Goal: Transaction & Acquisition: Purchase product/service

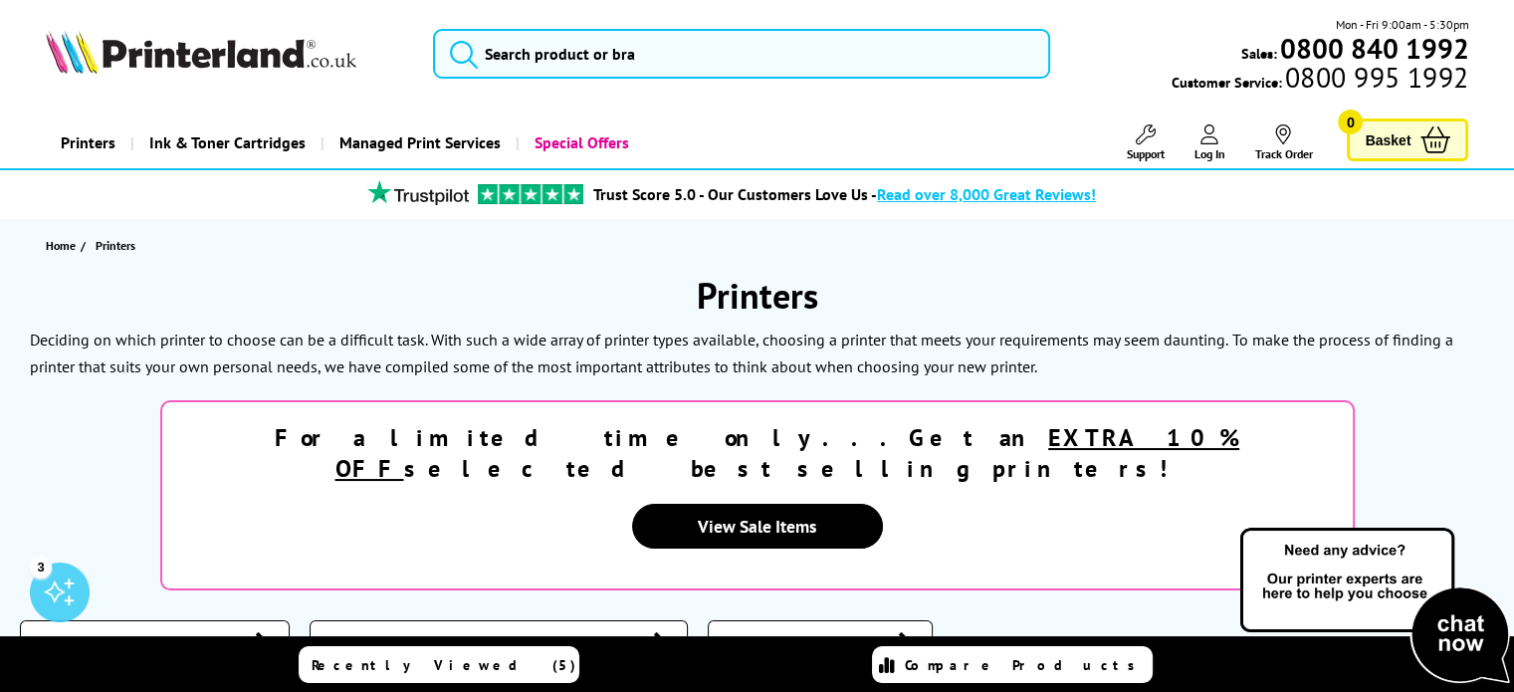
click at [90, 143] on link "Printers" at bounding box center [88, 142] width 85 height 51
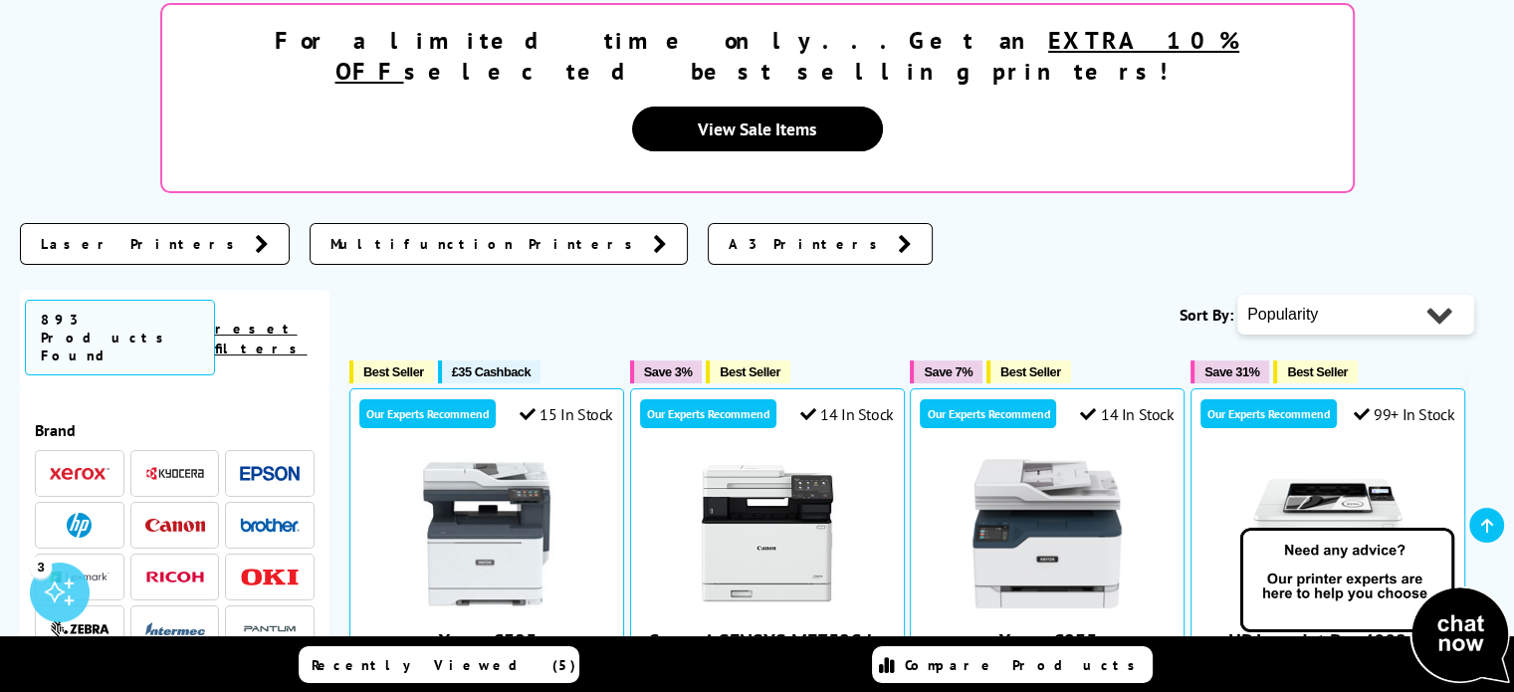
scroll to position [398, 0]
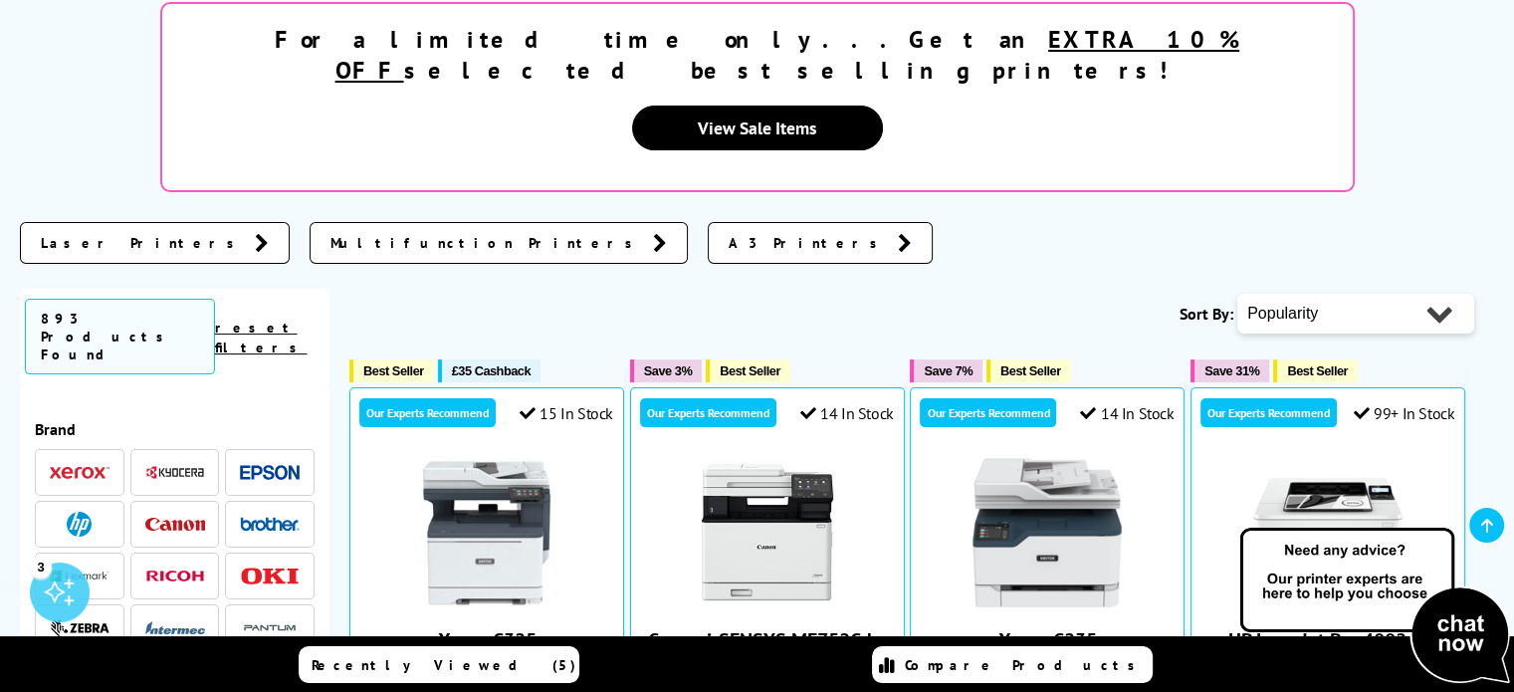
click at [331, 233] on span "Multifunction Printers" at bounding box center [487, 243] width 313 height 20
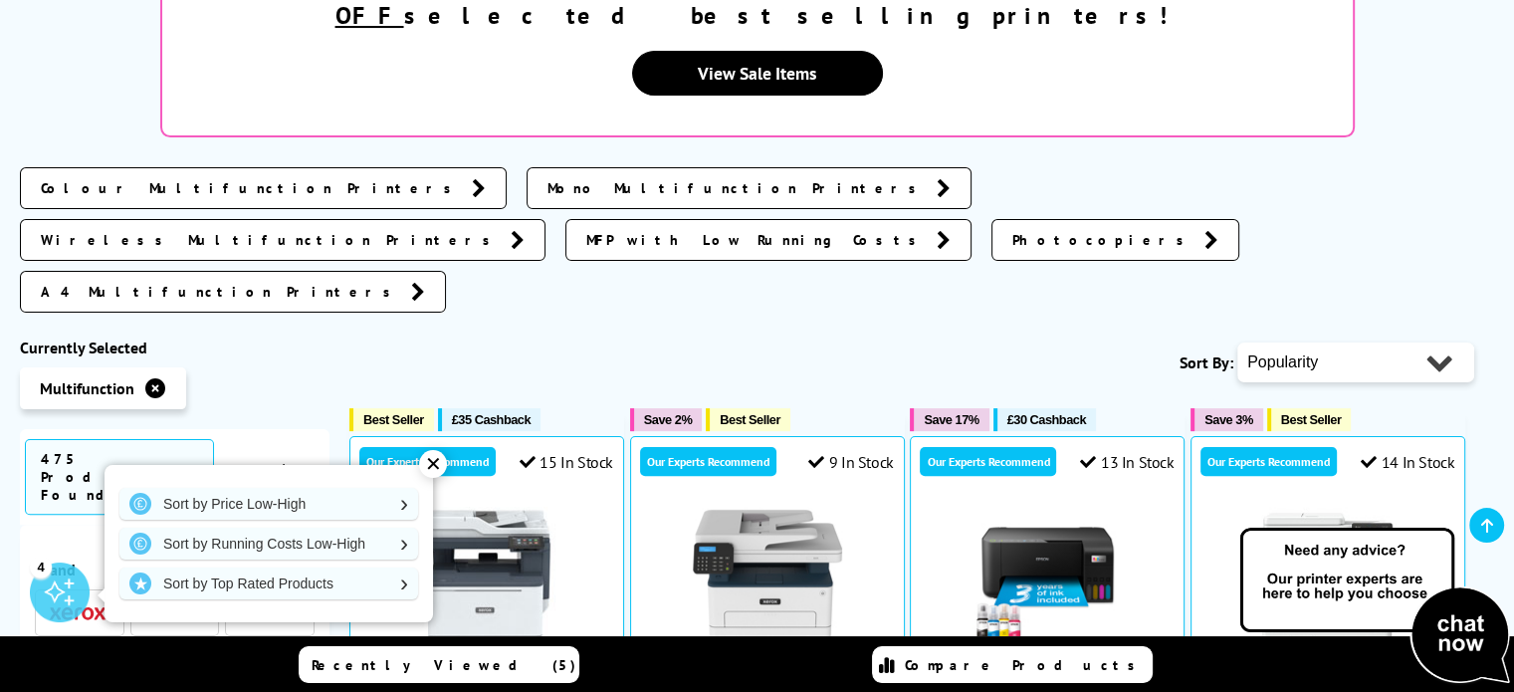
scroll to position [597, 0]
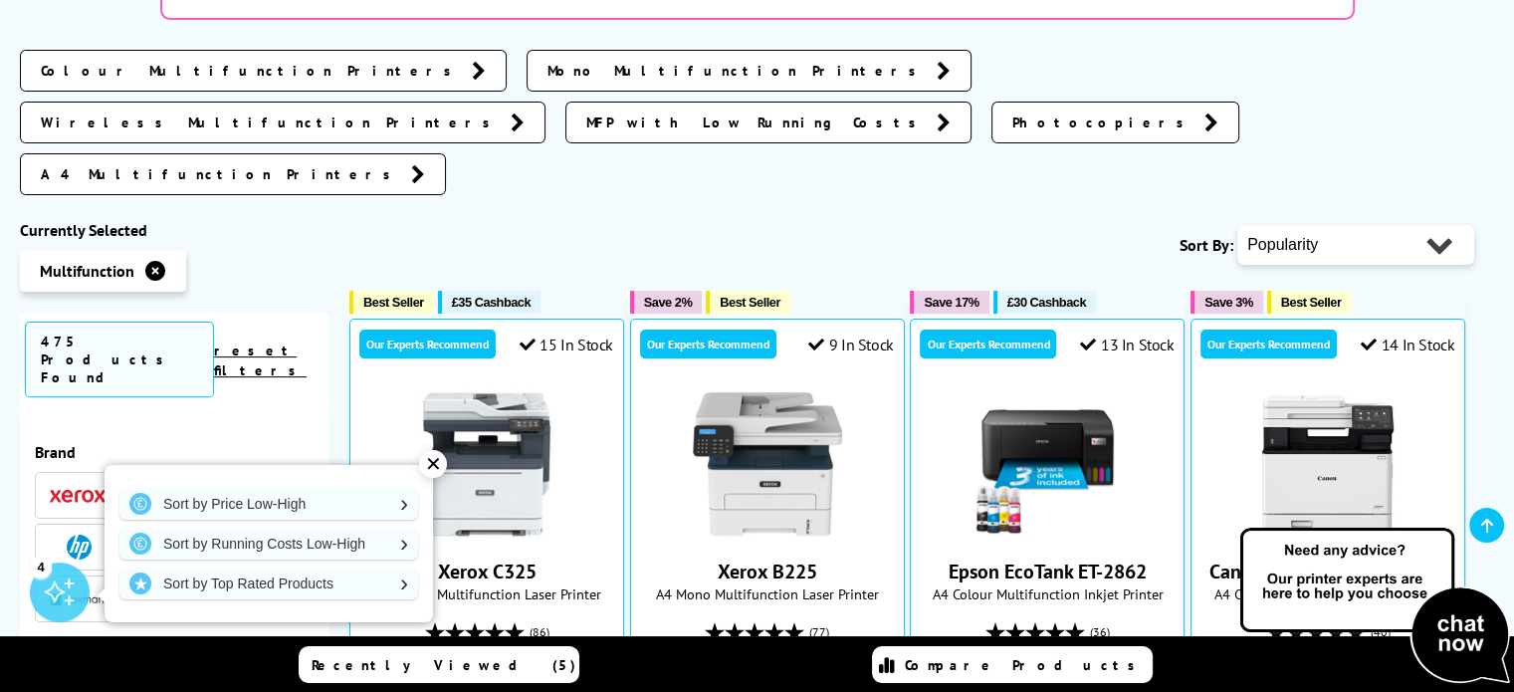
click at [266, 488] on img at bounding box center [270, 495] width 60 height 15
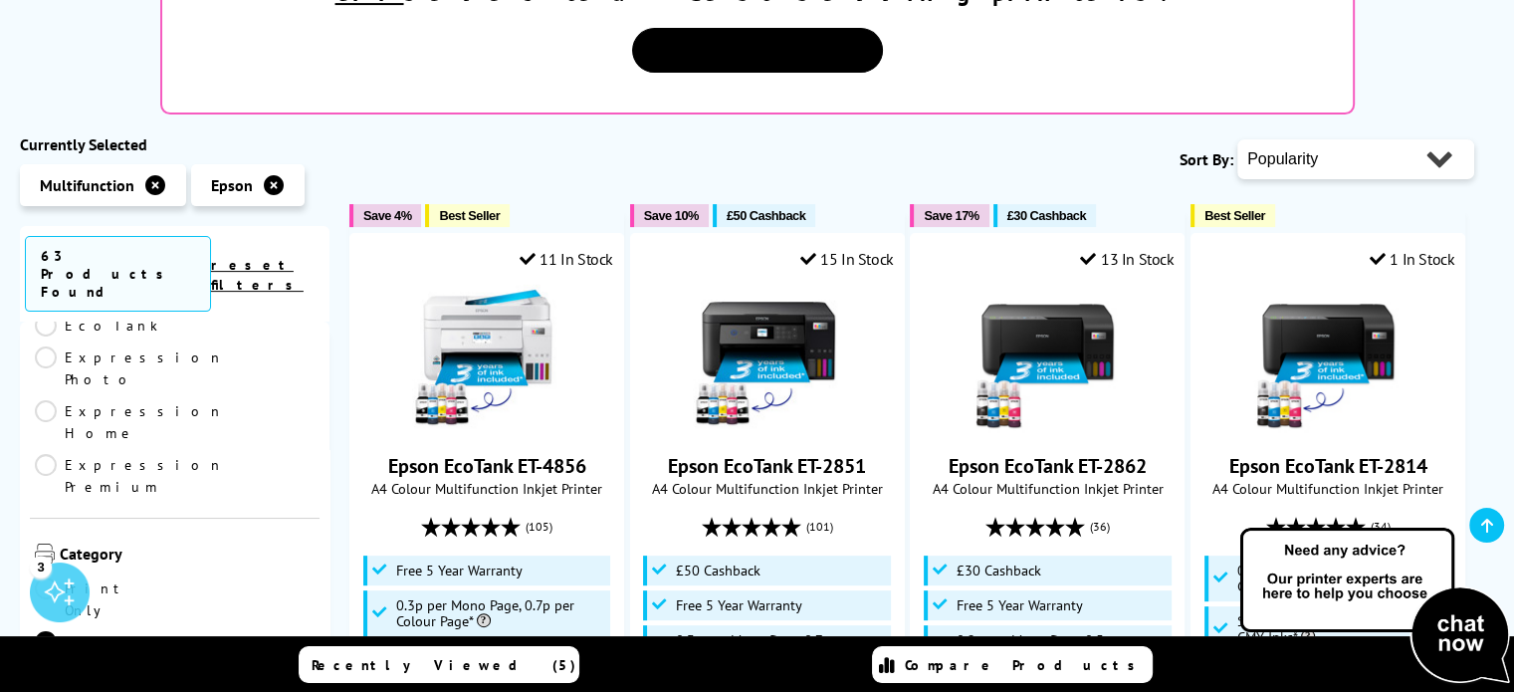
scroll to position [498, 0]
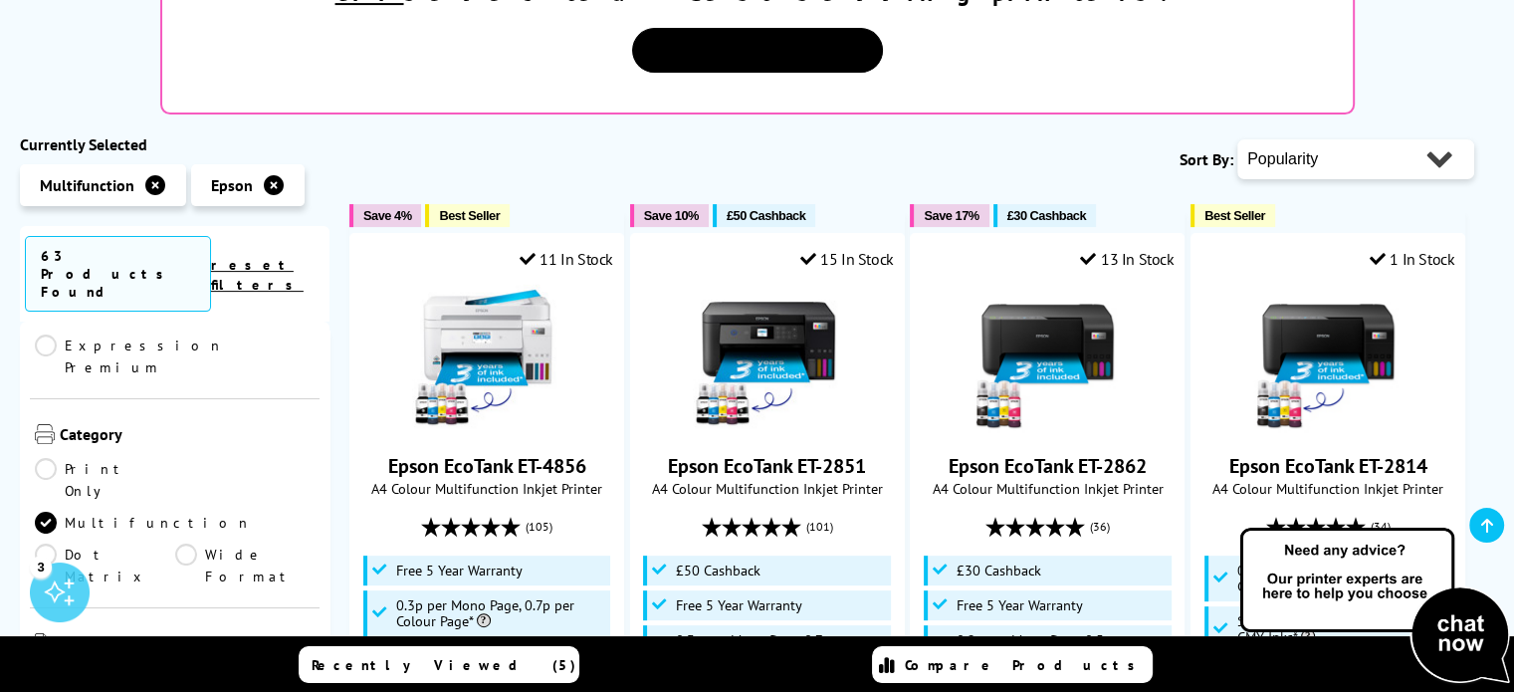
click at [180, 667] on link "A4" at bounding box center [245, 678] width 140 height 22
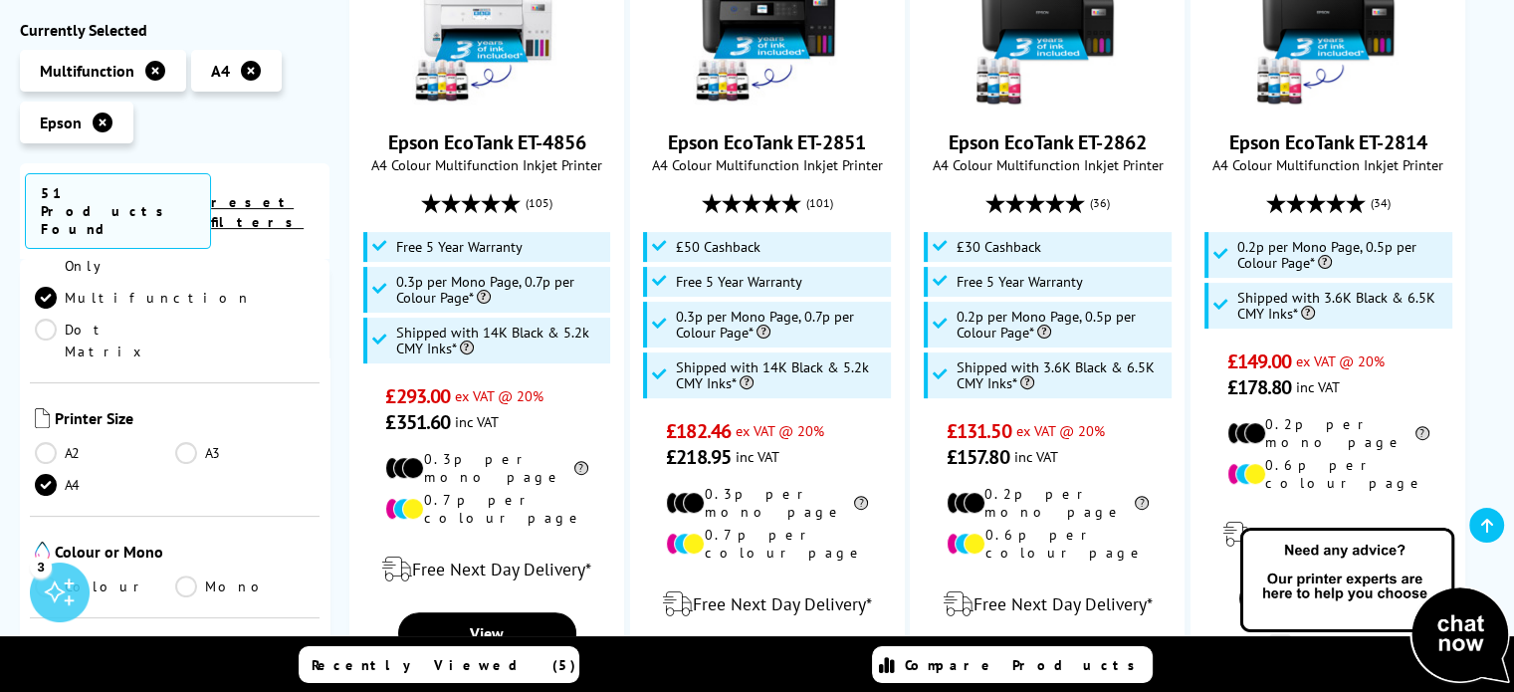
scroll to position [697, 0]
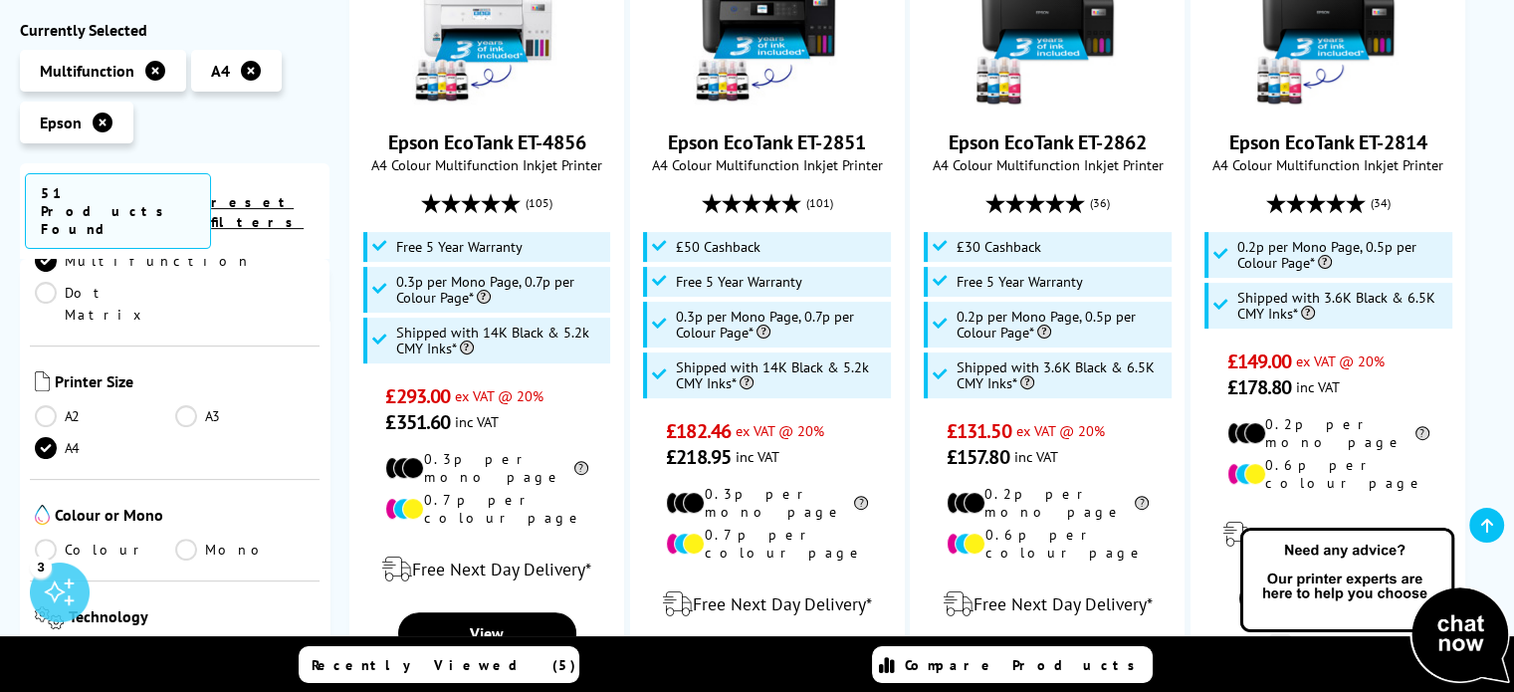
click at [45, 539] on link "Colour" at bounding box center [105, 550] width 140 height 22
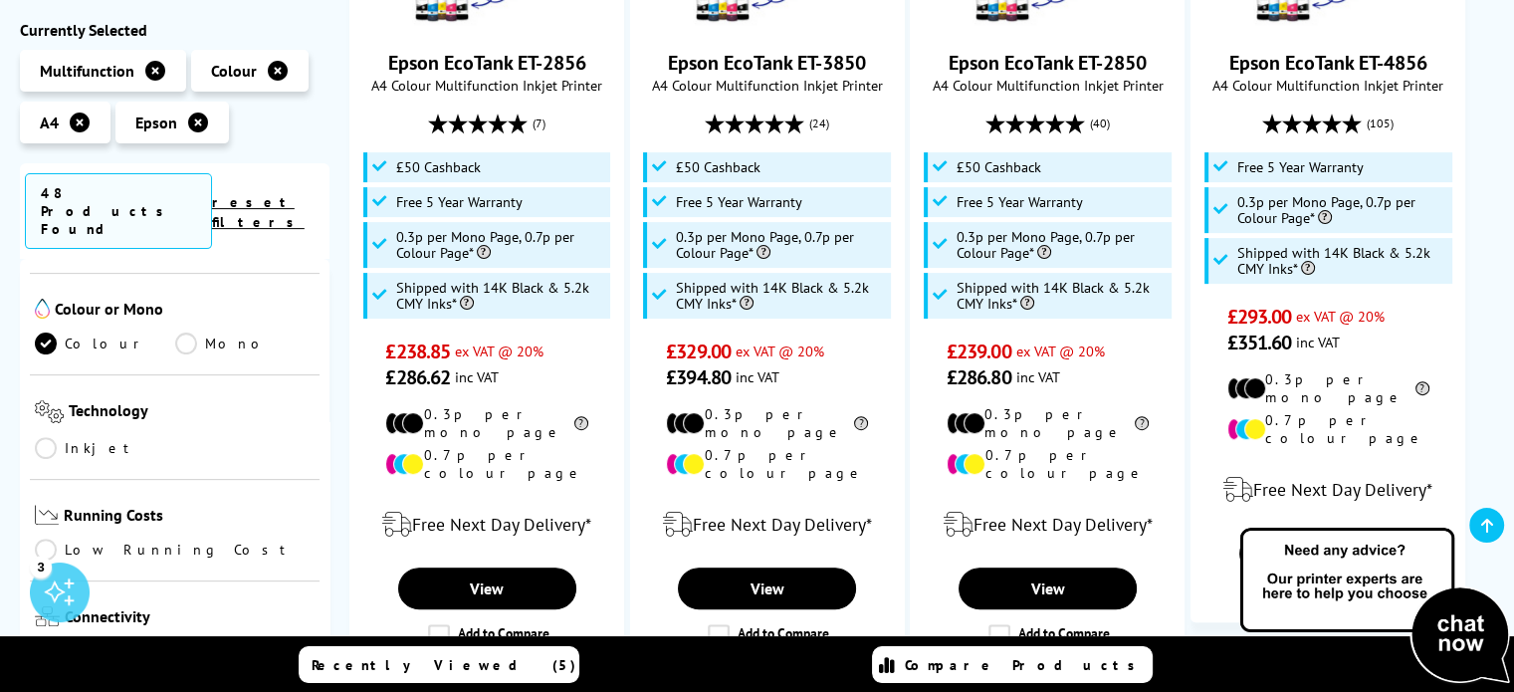
scroll to position [896, 0]
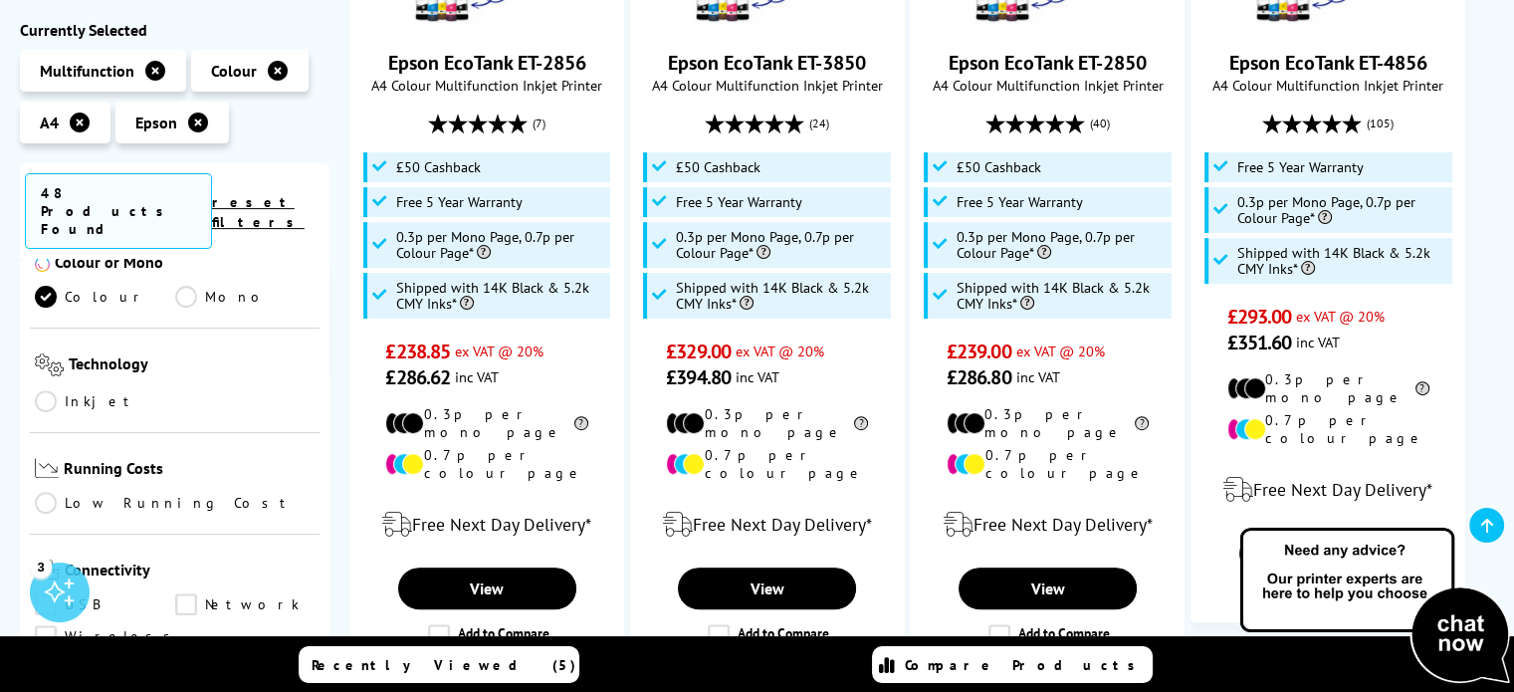
click at [42, 626] on link "Wireless" at bounding box center [108, 637] width 146 height 22
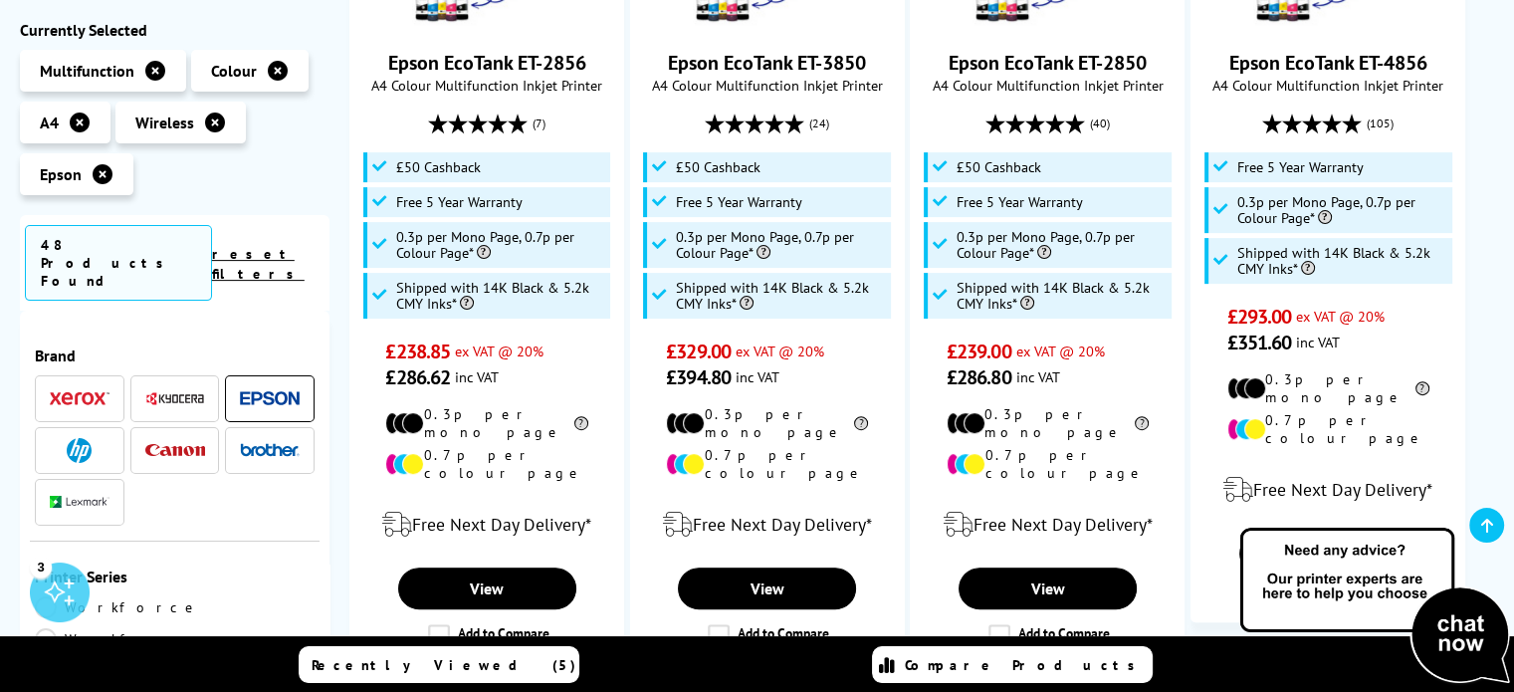
scroll to position [896, 0]
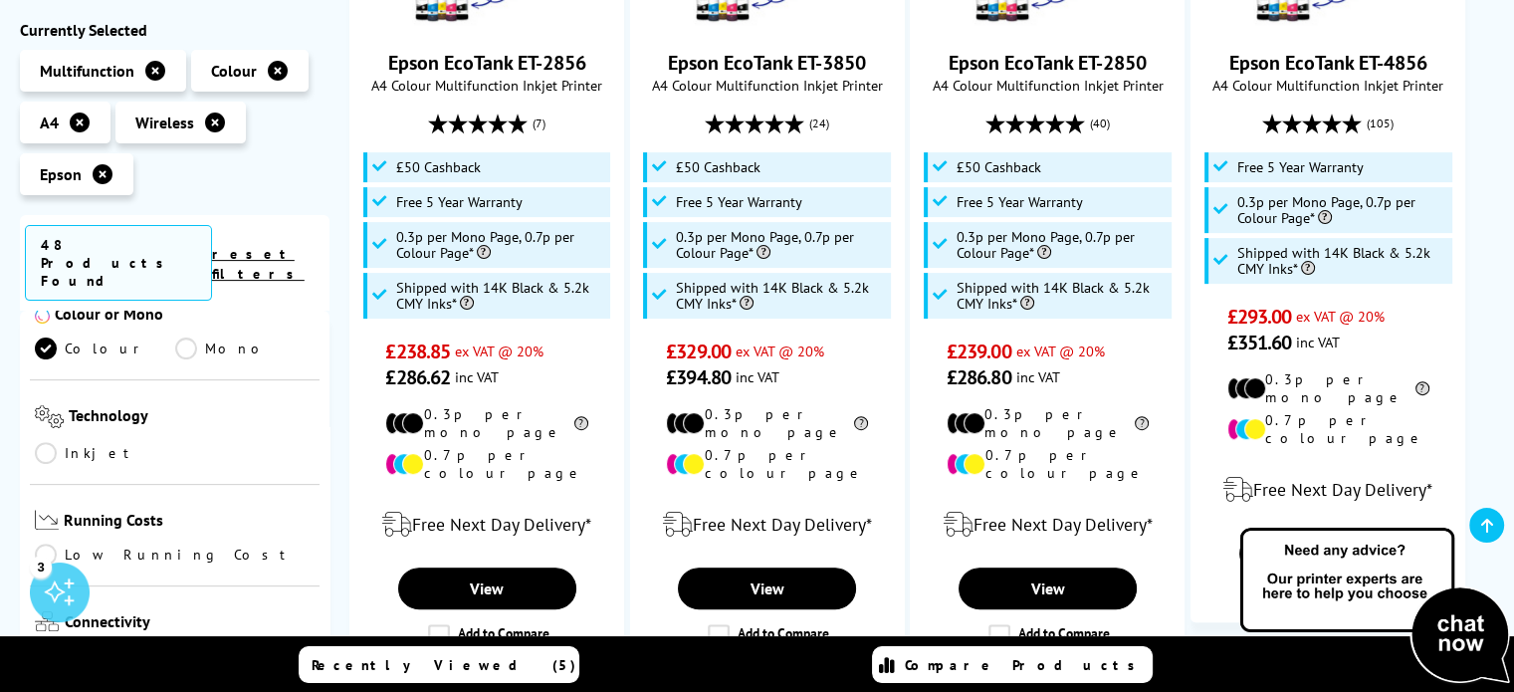
click at [51, 646] on link "USB" at bounding box center [105, 657] width 140 height 22
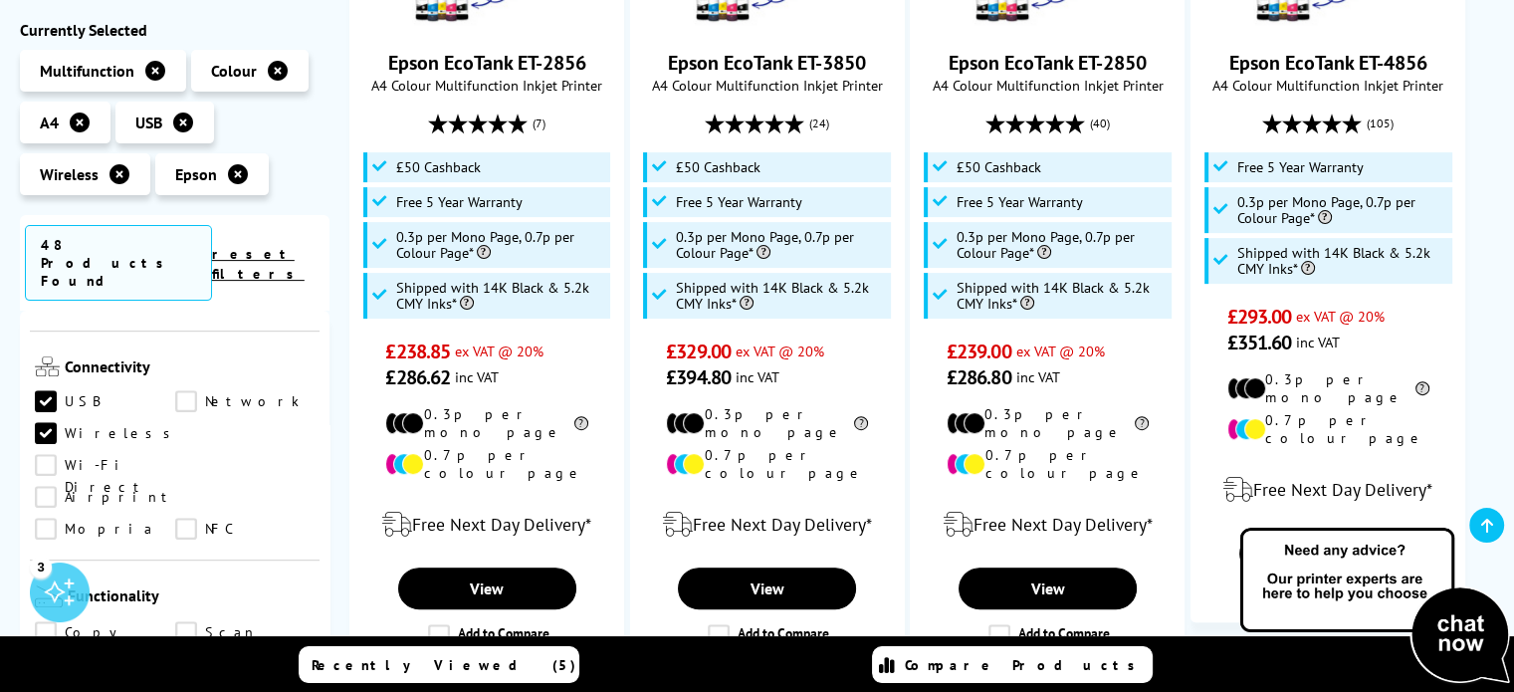
scroll to position [1095, 0]
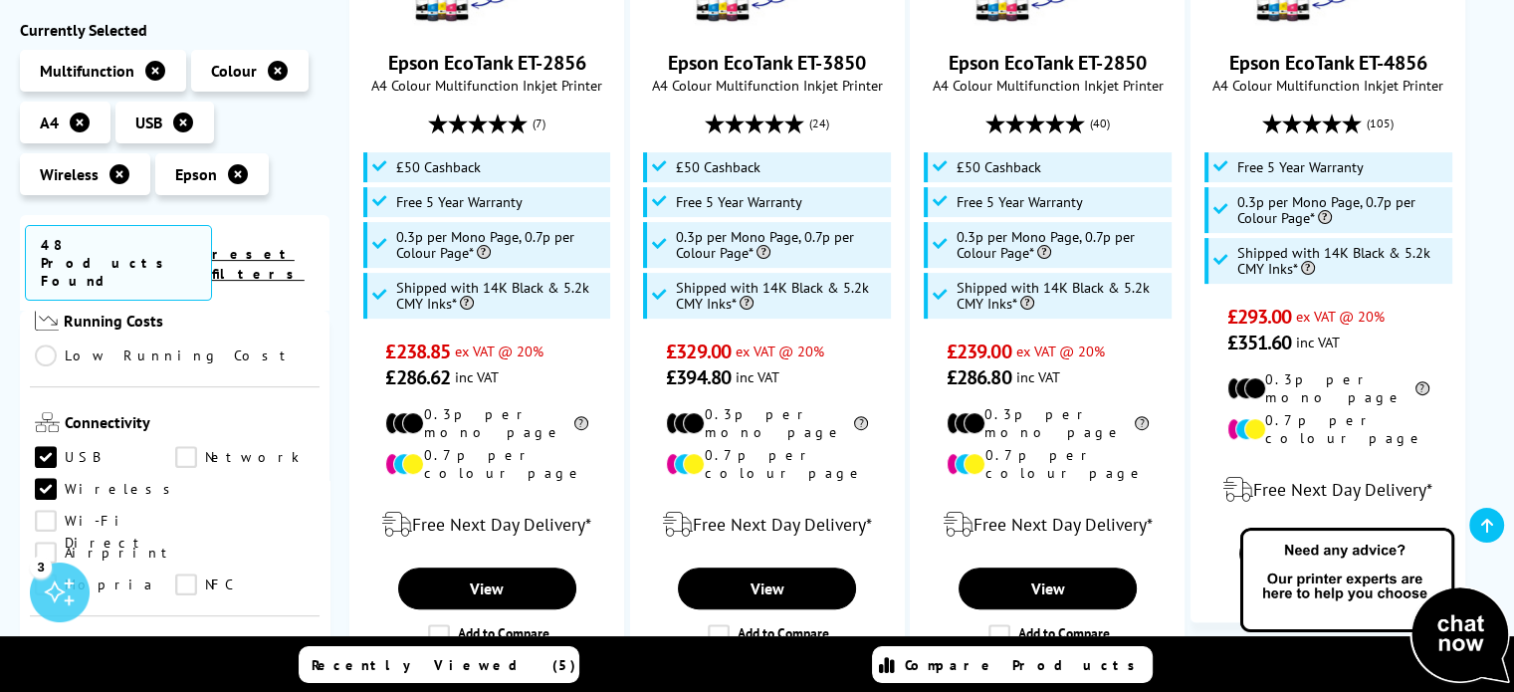
click at [53, 678] on link "Copy" at bounding box center [105, 689] width 140 height 22
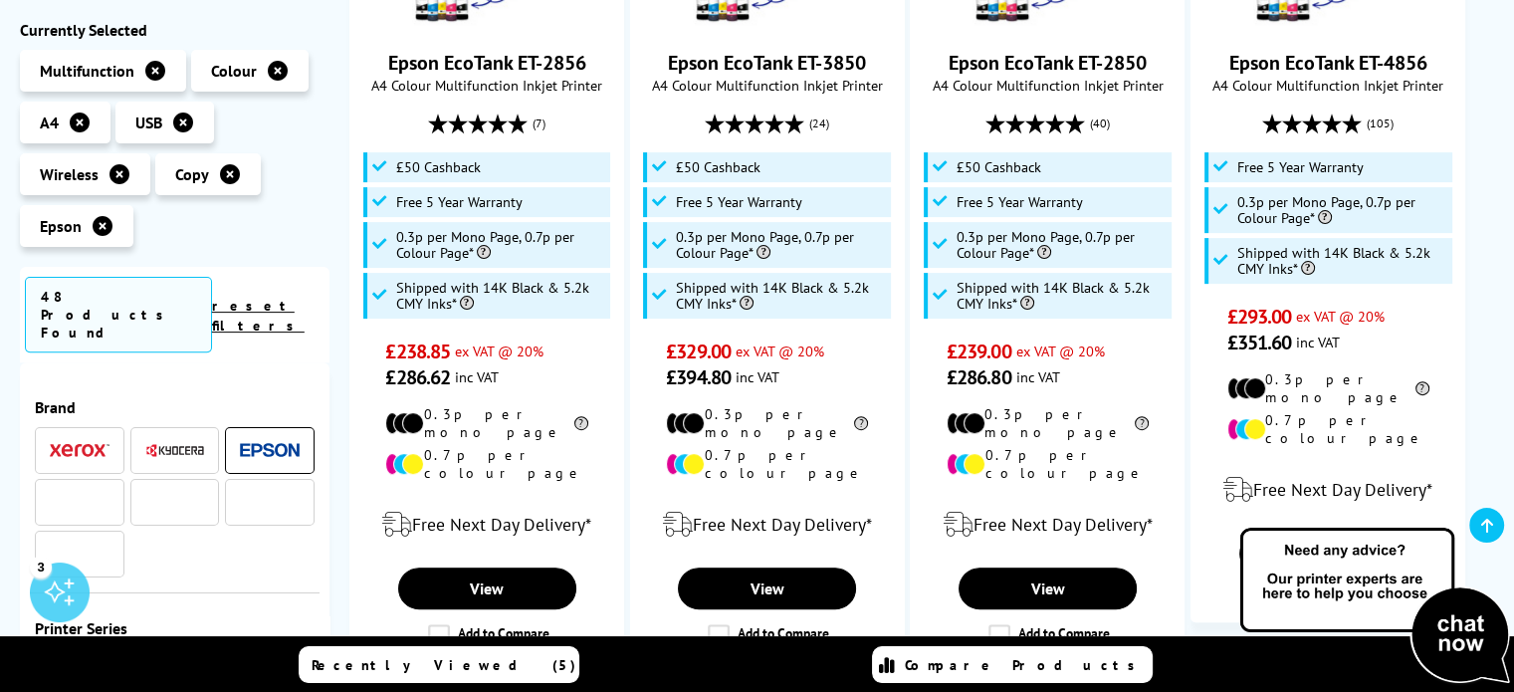
scroll to position [1095, 0]
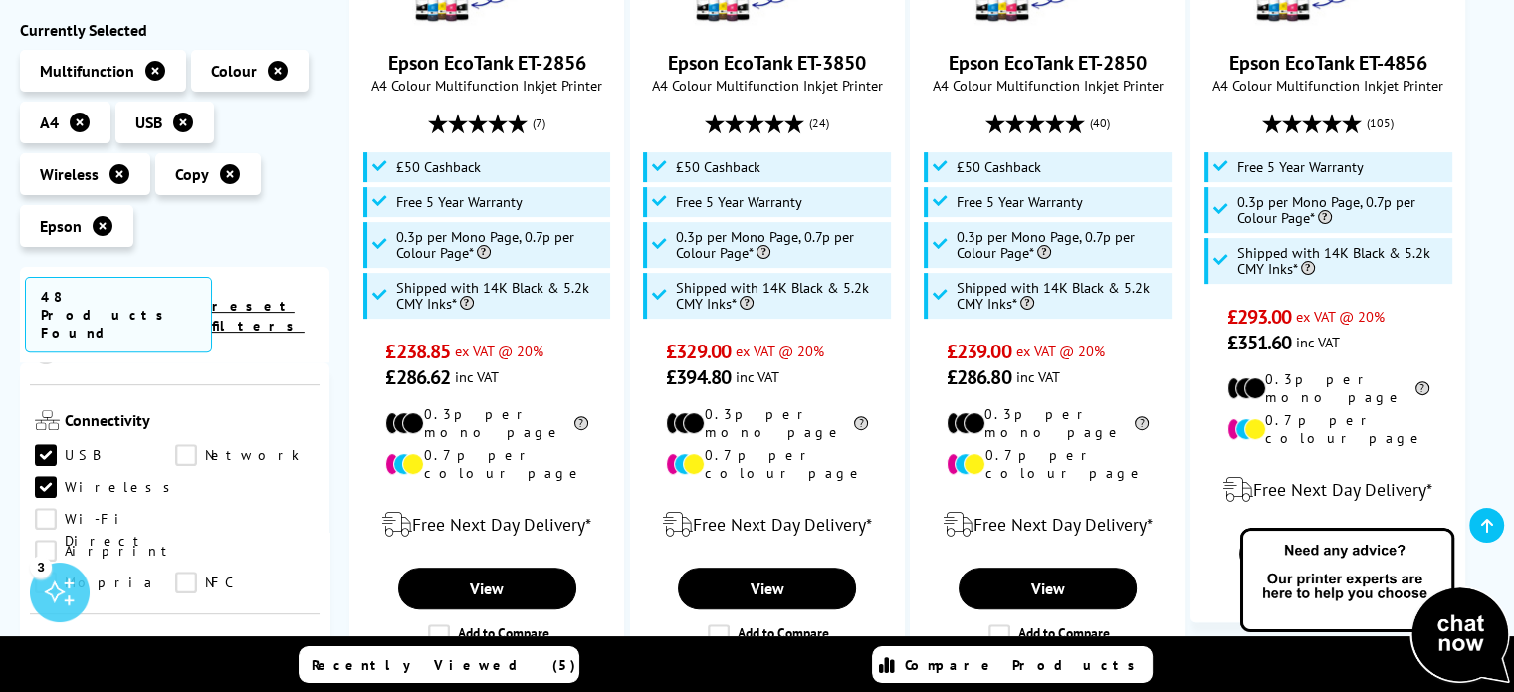
click at [177, 676] on link "Scan" at bounding box center [245, 687] width 140 height 22
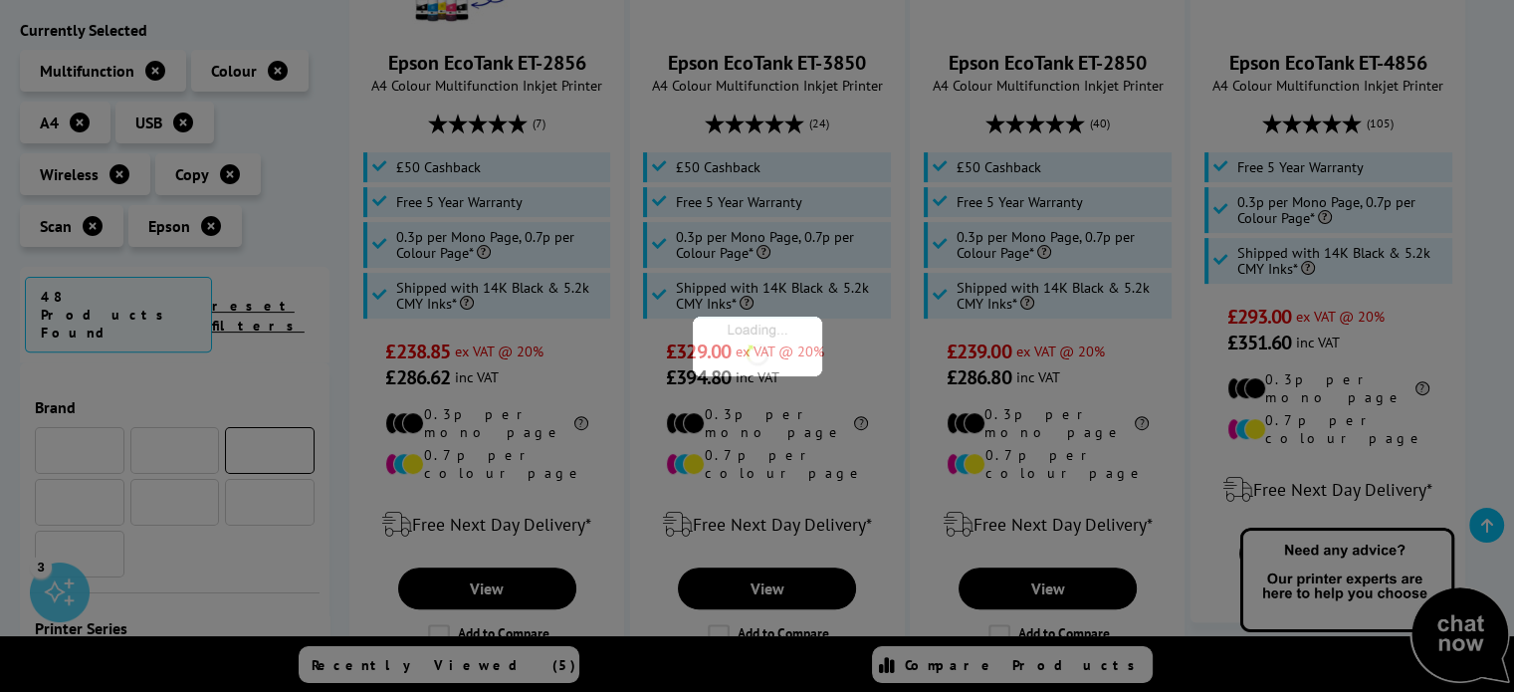
scroll to position [1095, 0]
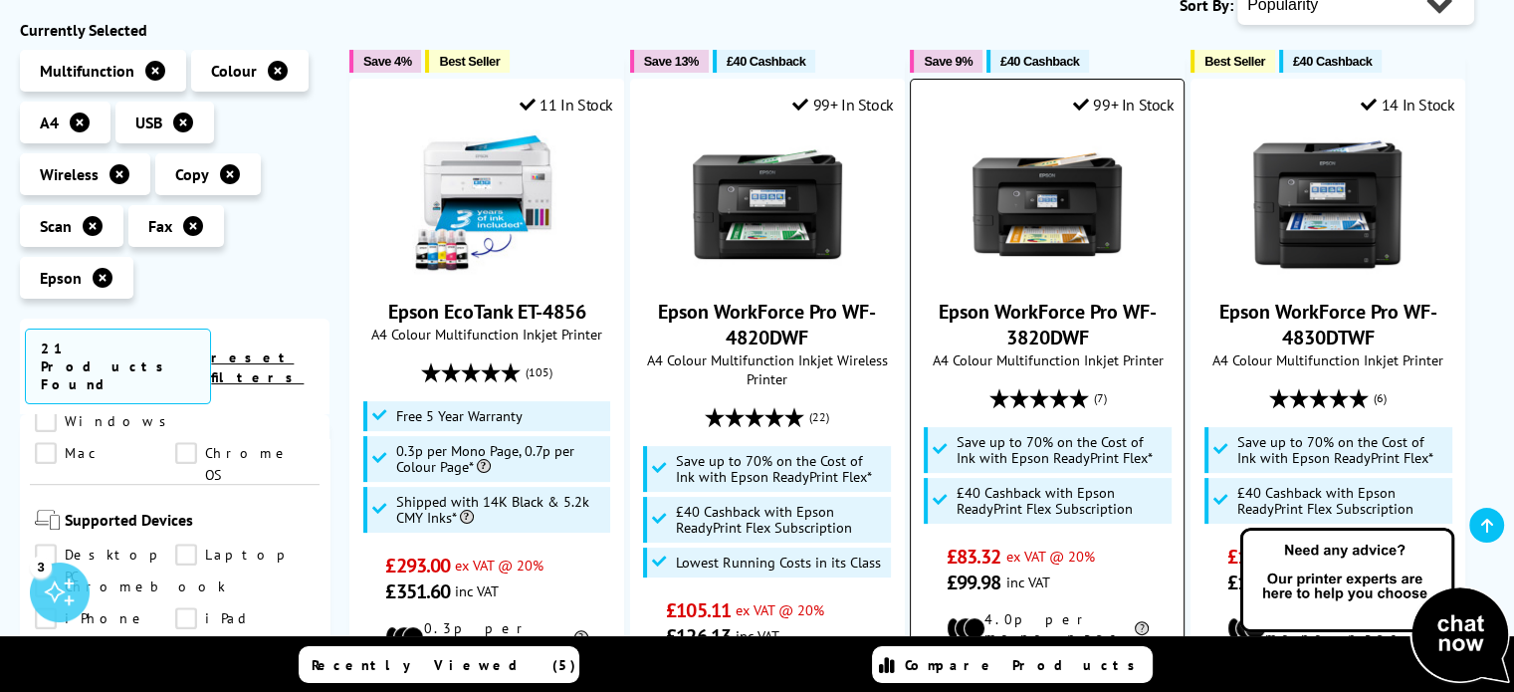
scroll to position [299, 0]
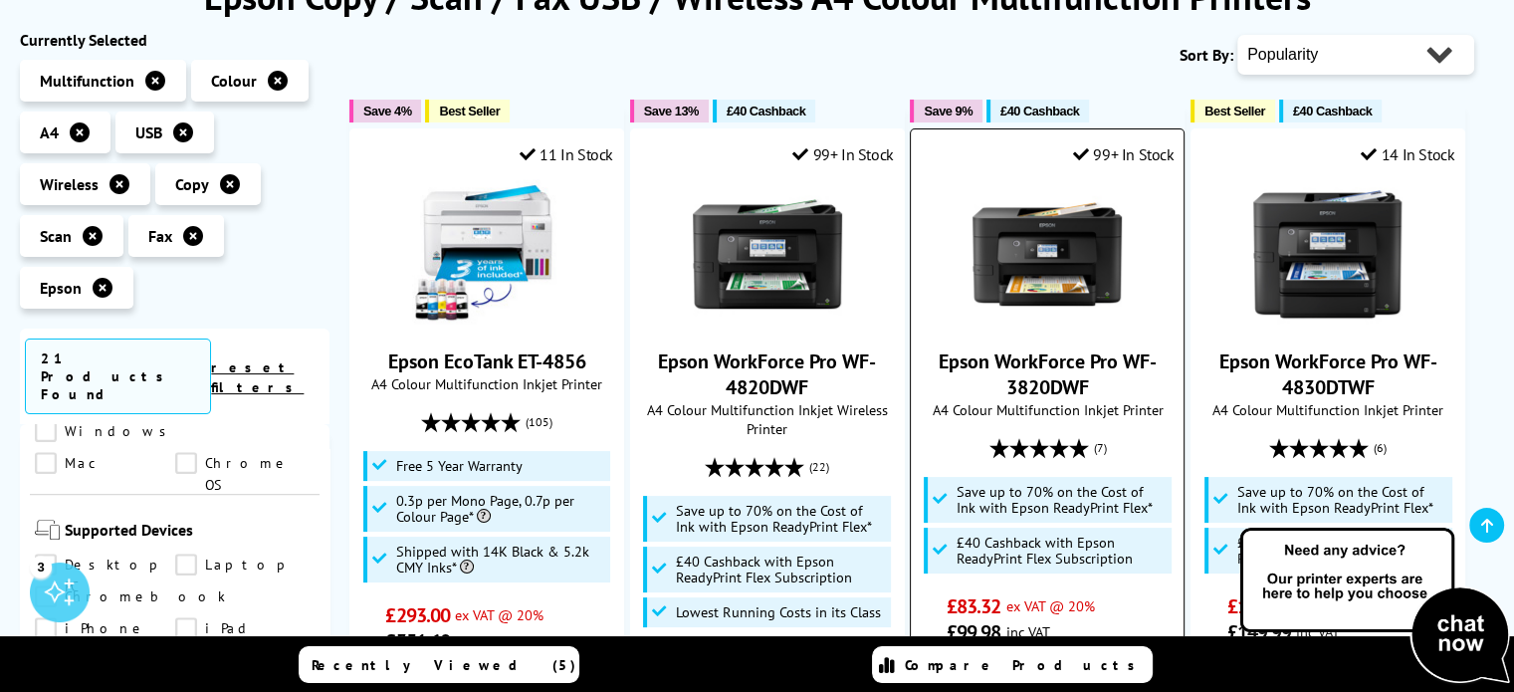
click at [1033, 268] on img at bounding box center [1047, 253] width 149 height 149
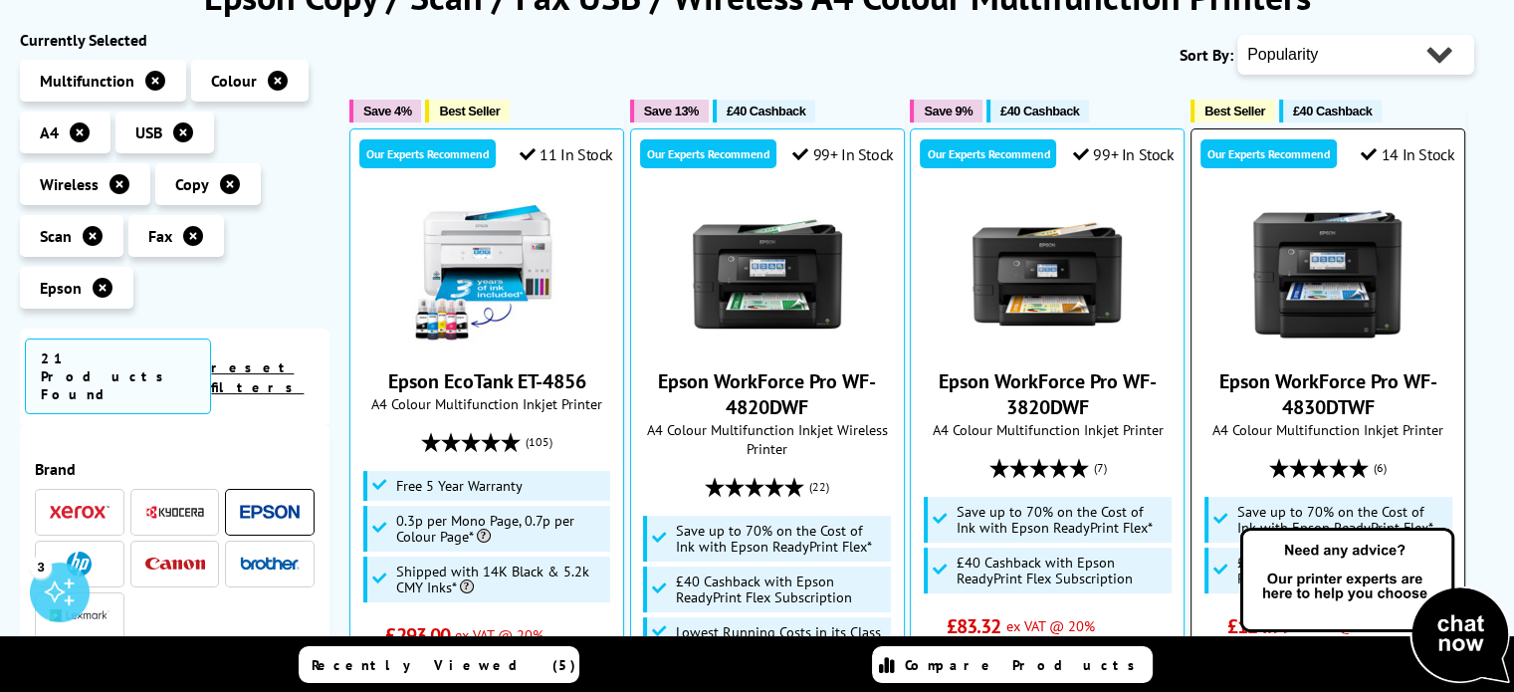
click at [1308, 295] on img at bounding box center [1327, 273] width 149 height 149
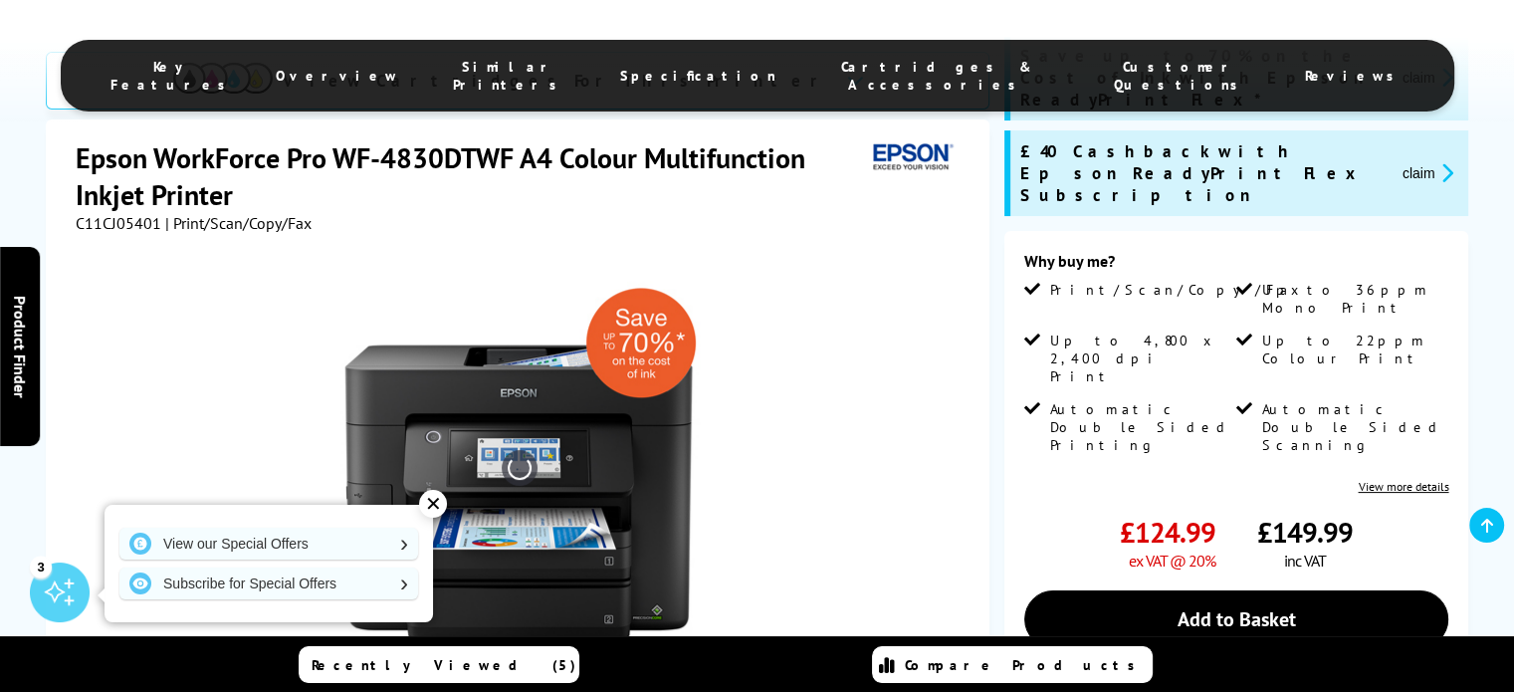
scroll to position [498, 0]
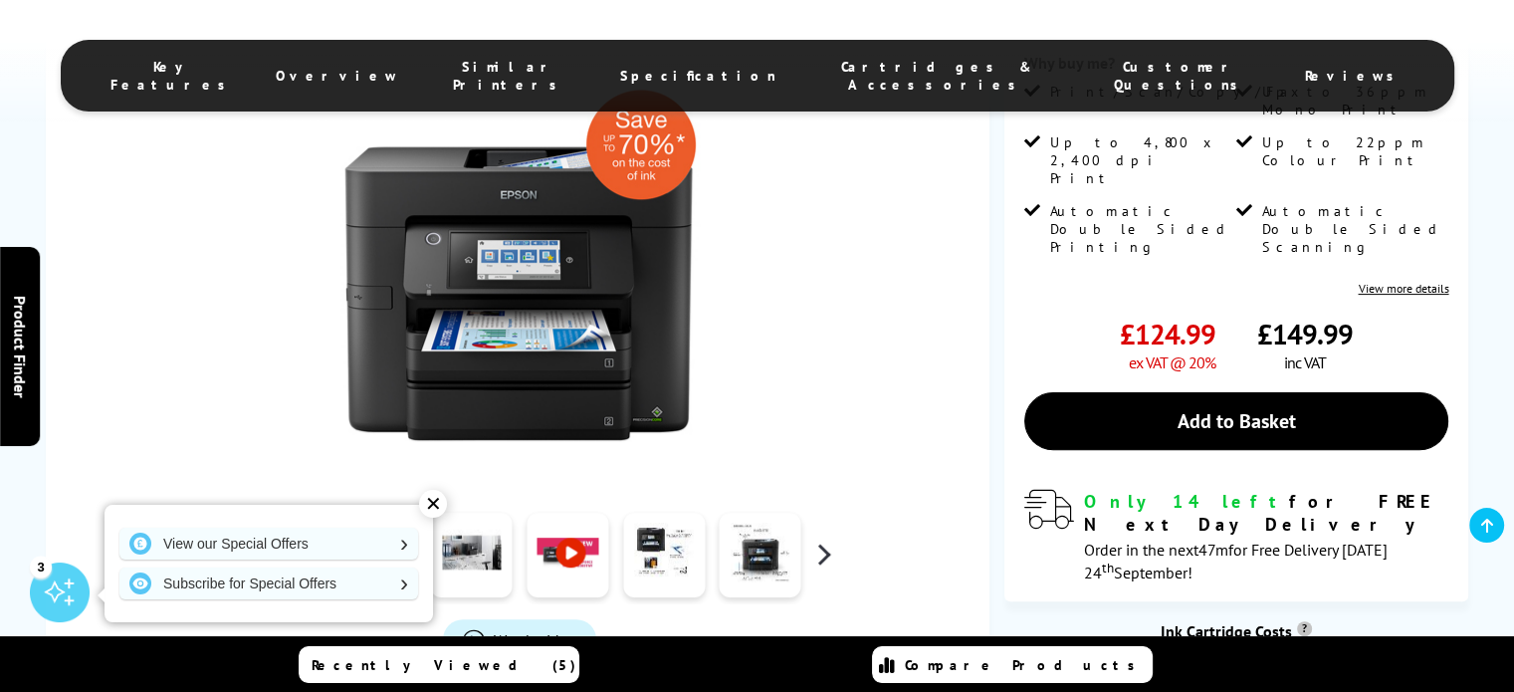
click at [825, 540] on button "button" at bounding box center [823, 555] width 30 height 30
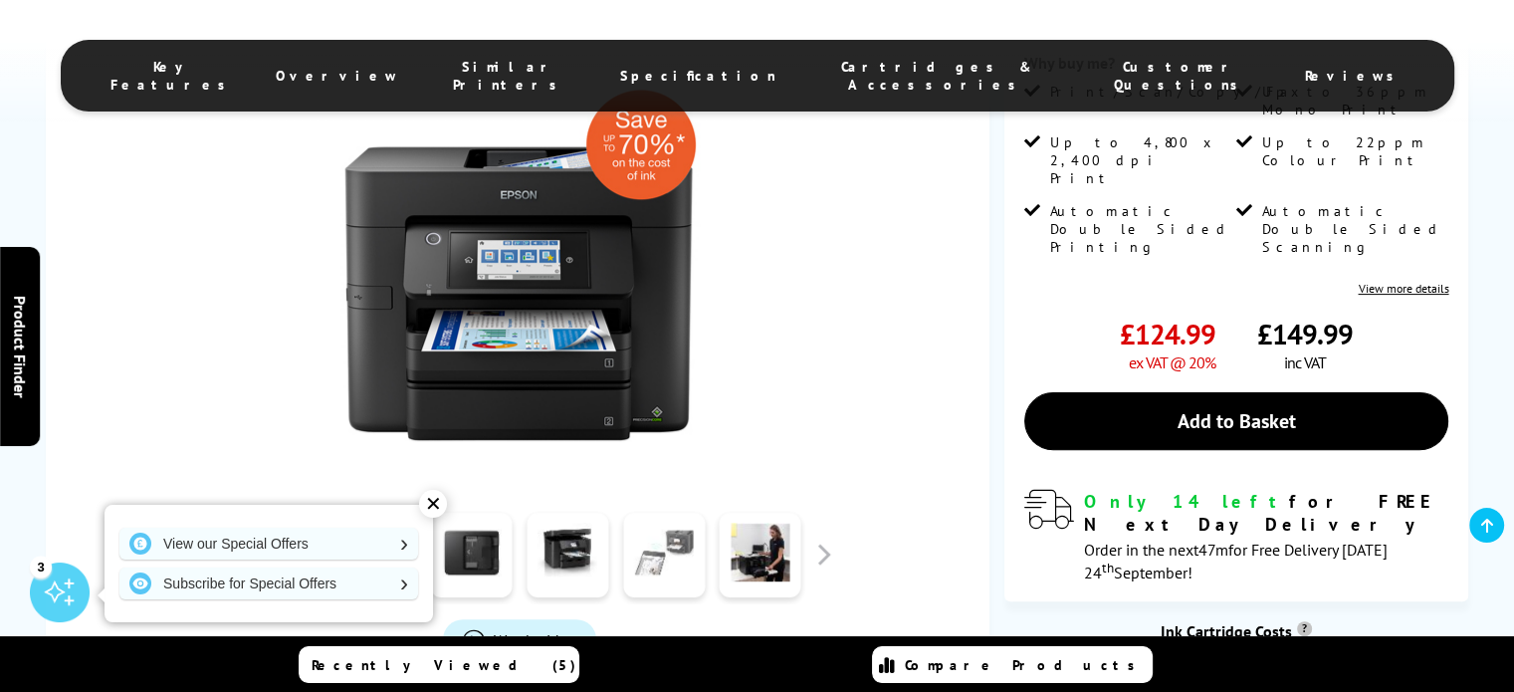
click at [693, 519] on link at bounding box center [664, 555] width 82 height 85
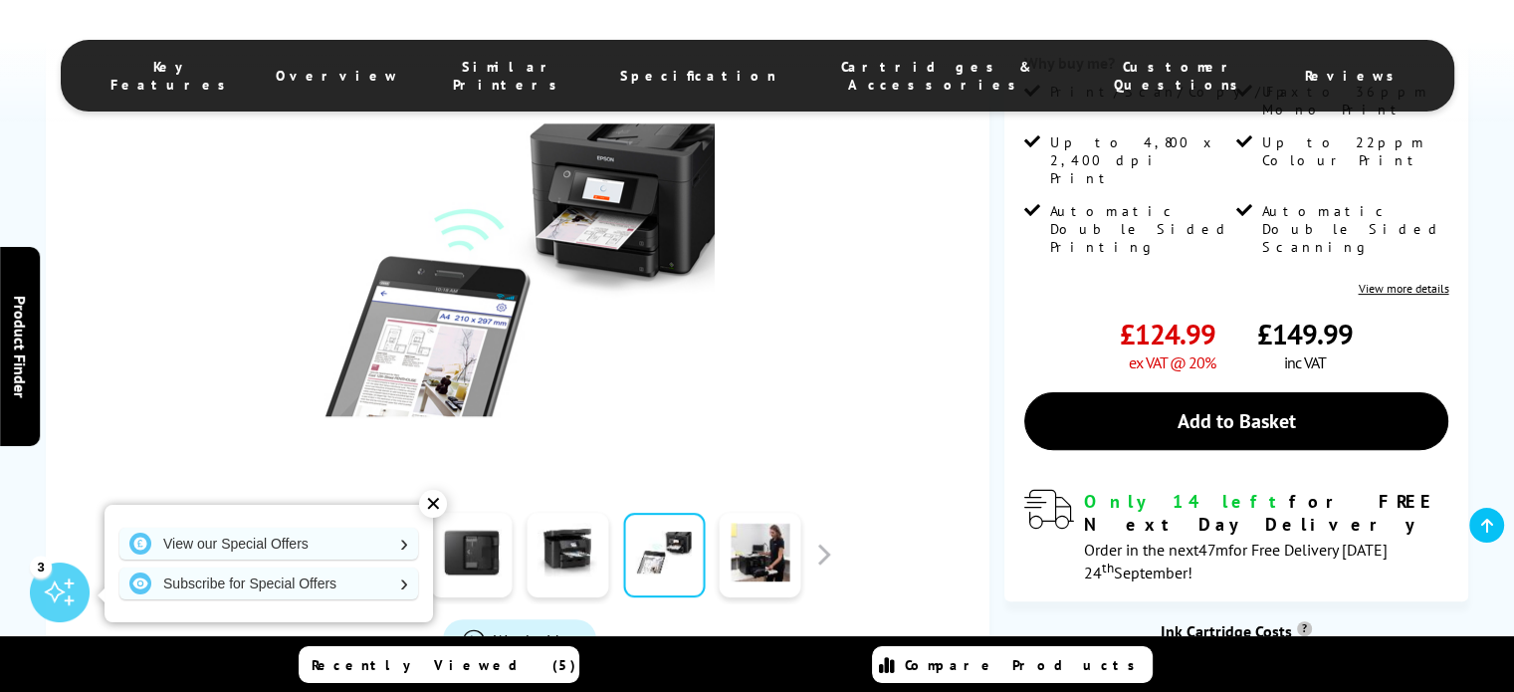
scroll to position [299, 0]
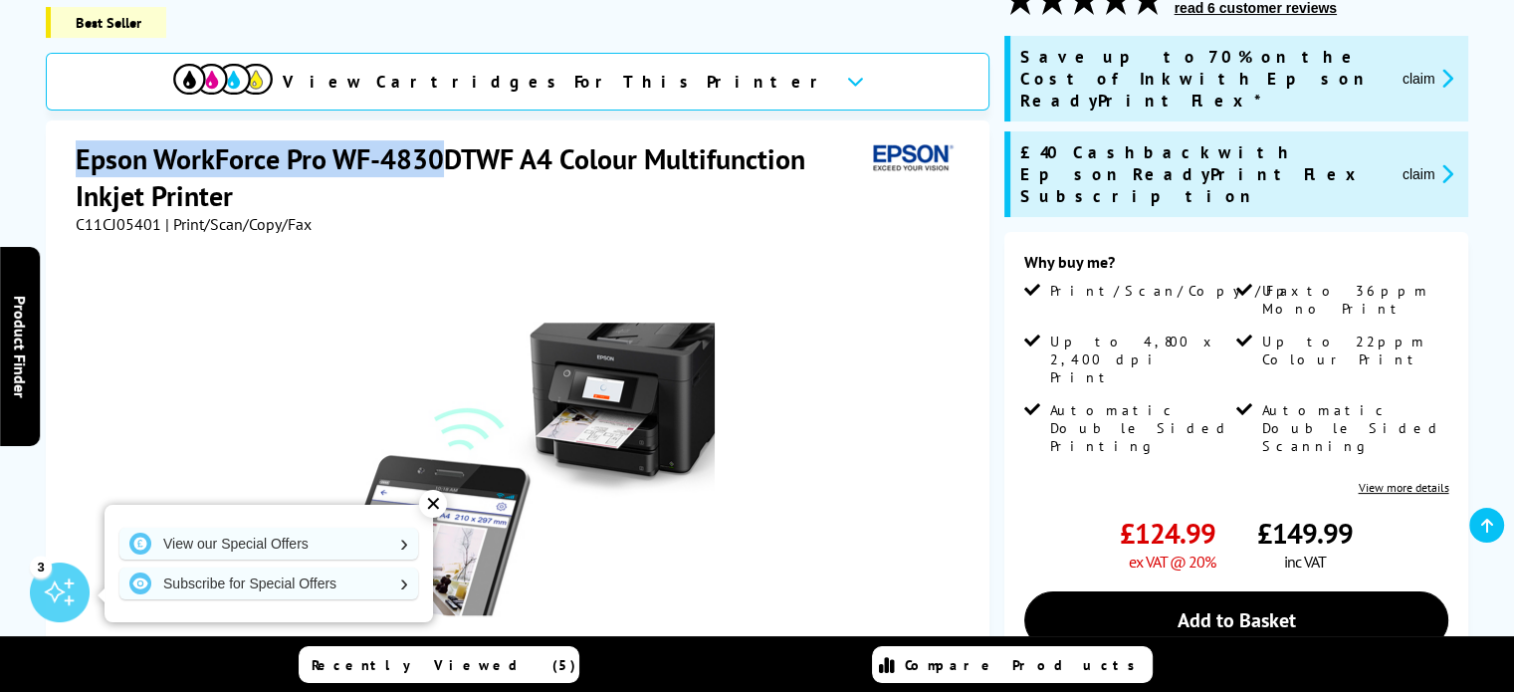
drag, startPoint x: 80, startPoint y: 137, endPoint x: 437, endPoint y: 145, distance: 357.5
click at [437, 145] on h1 "Epson WorkForce Pro WF-4830DTWF A4 Colour Multifunction Inkjet Printer" at bounding box center [471, 177] width 790 height 74
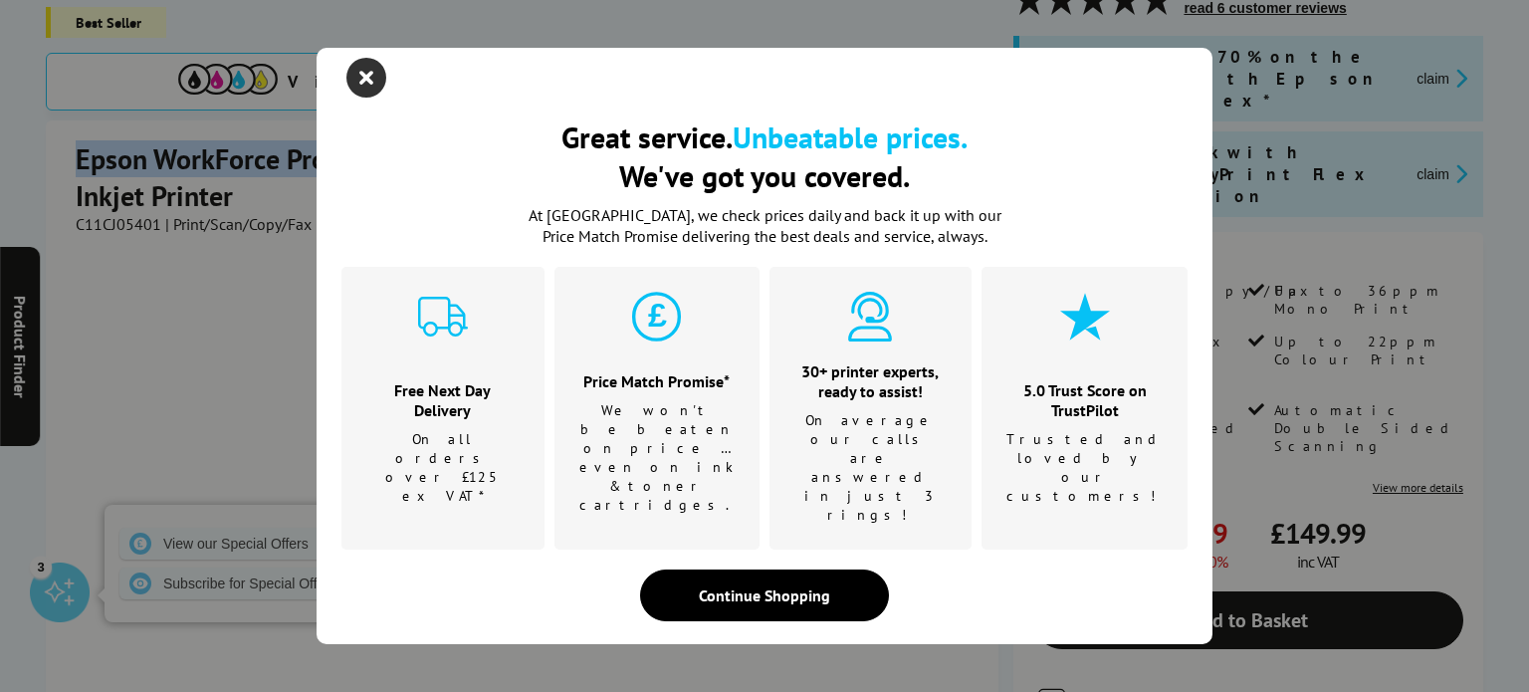
click at [358, 98] on icon "close modal" at bounding box center [366, 78] width 40 height 40
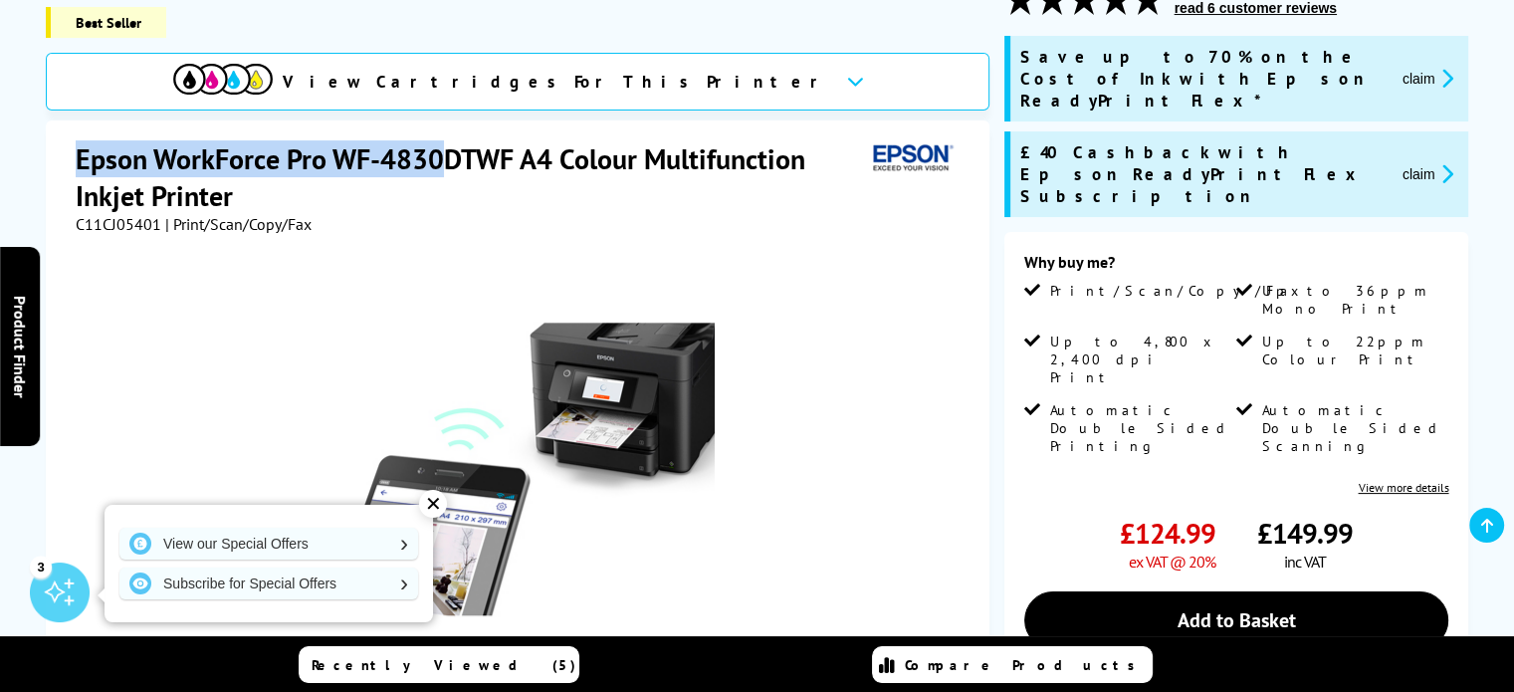
copy h1 "Epson WorkForce Pro WF-4830"
